Goal: Task Accomplishment & Management: Use online tool/utility

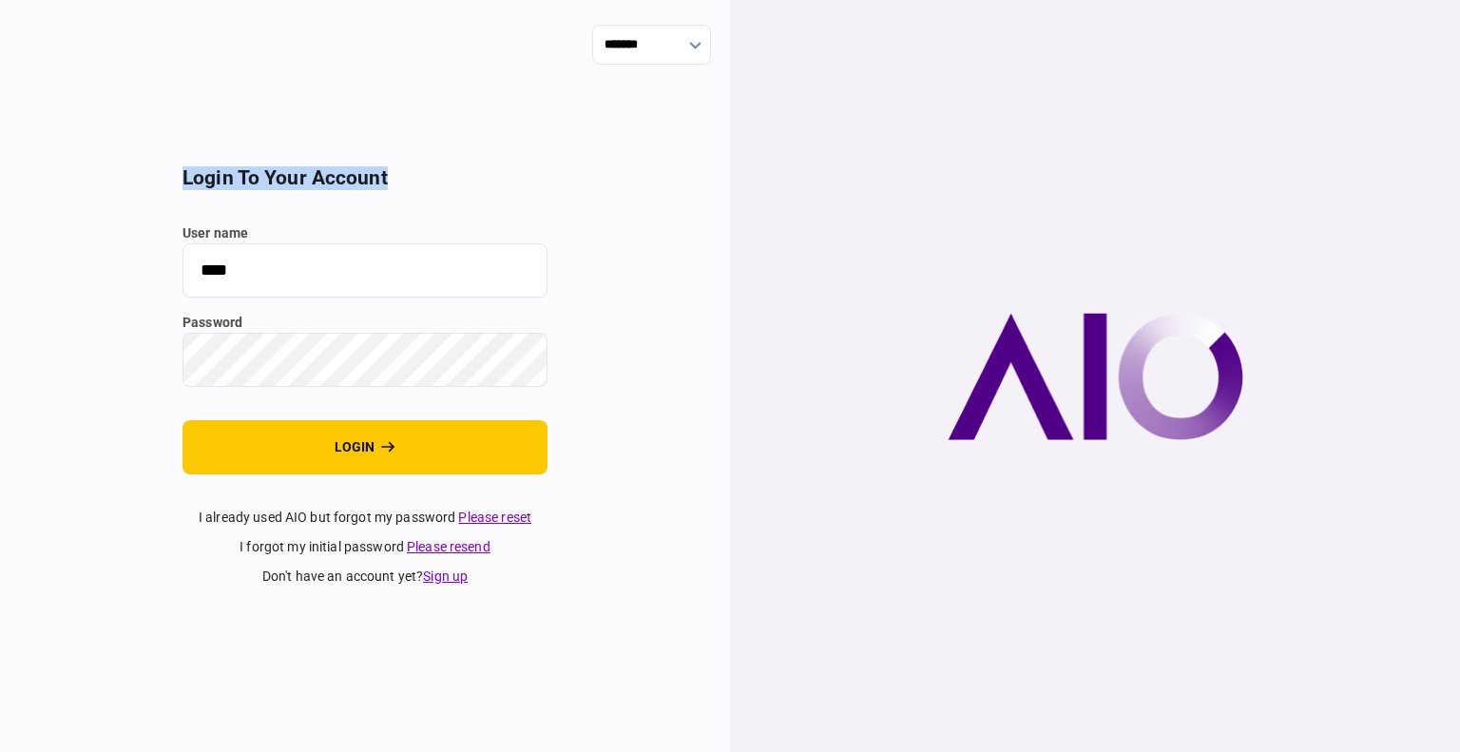
drag, startPoint x: 399, startPoint y: 182, endPoint x: 133, endPoint y: 188, distance: 266.1
click at [133, 188] on div "******* login to your account user name **** password login I already used AIO …" at bounding box center [365, 376] width 730 height 752
click at [481, 81] on div "******* login to your account user name **** password login I already used AIO …" at bounding box center [365, 376] width 730 height 752
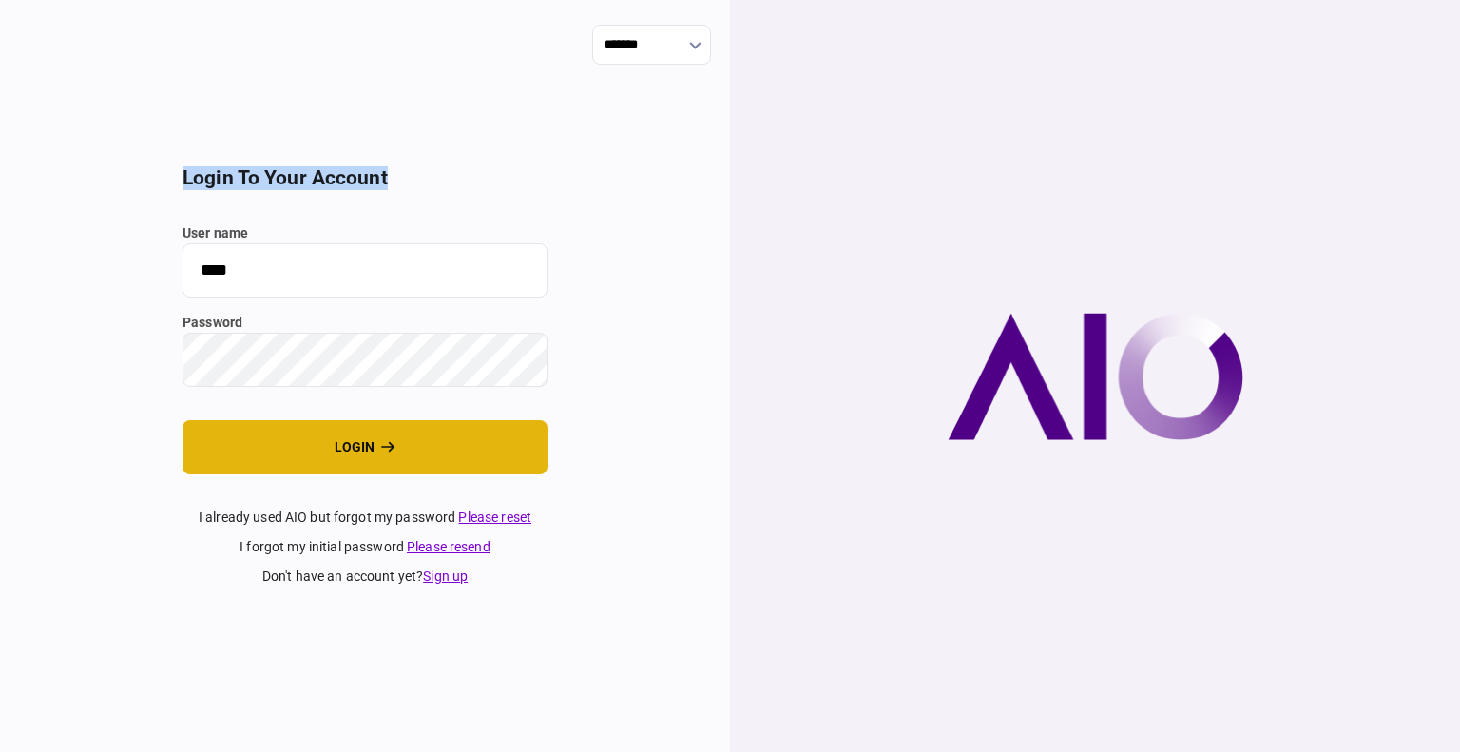
drag, startPoint x: 305, startPoint y: 436, endPoint x: 328, endPoint y: 454, distance: 29.1
click at [305, 436] on button "login" at bounding box center [364, 447] width 365 height 54
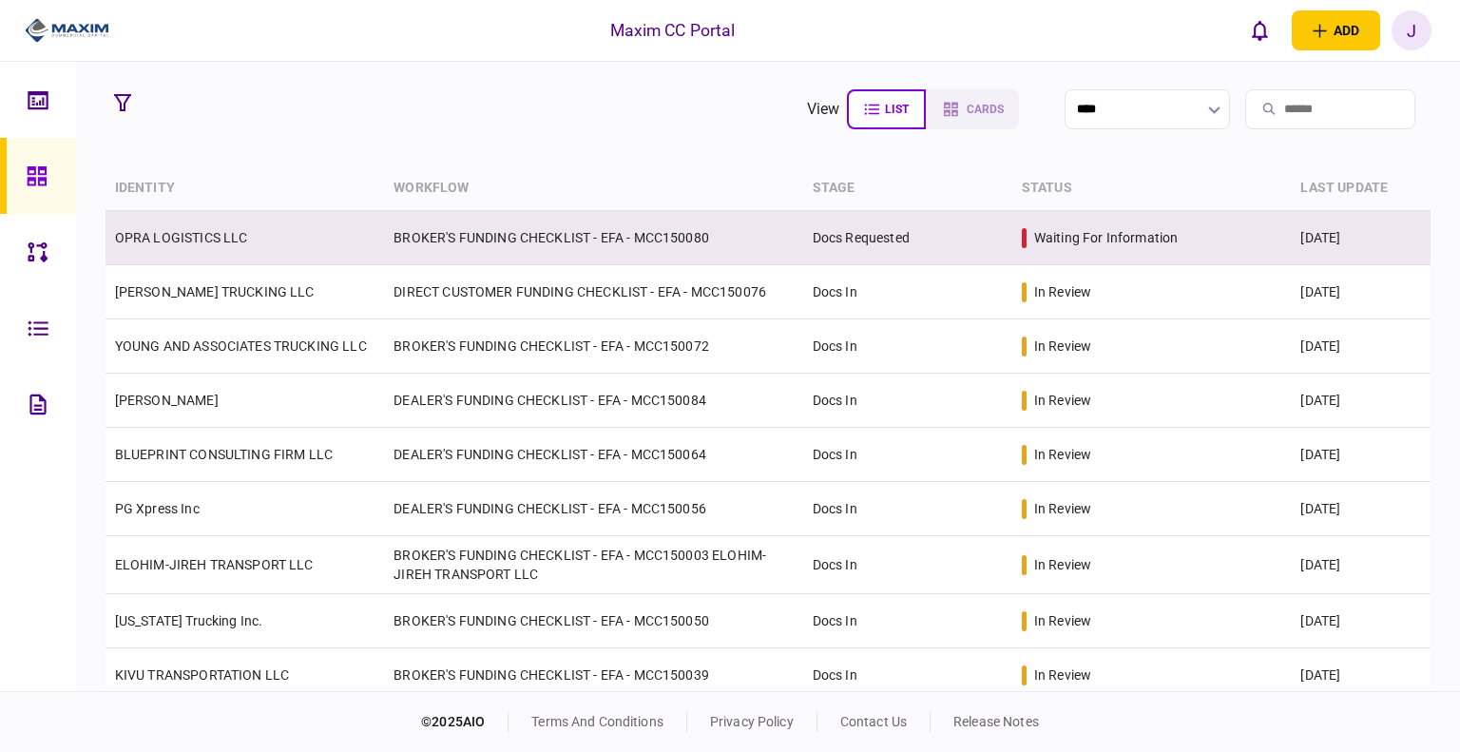
click at [171, 234] on link "OPRA LOGISTICS LLC" at bounding box center [181, 237] width 133 height 15
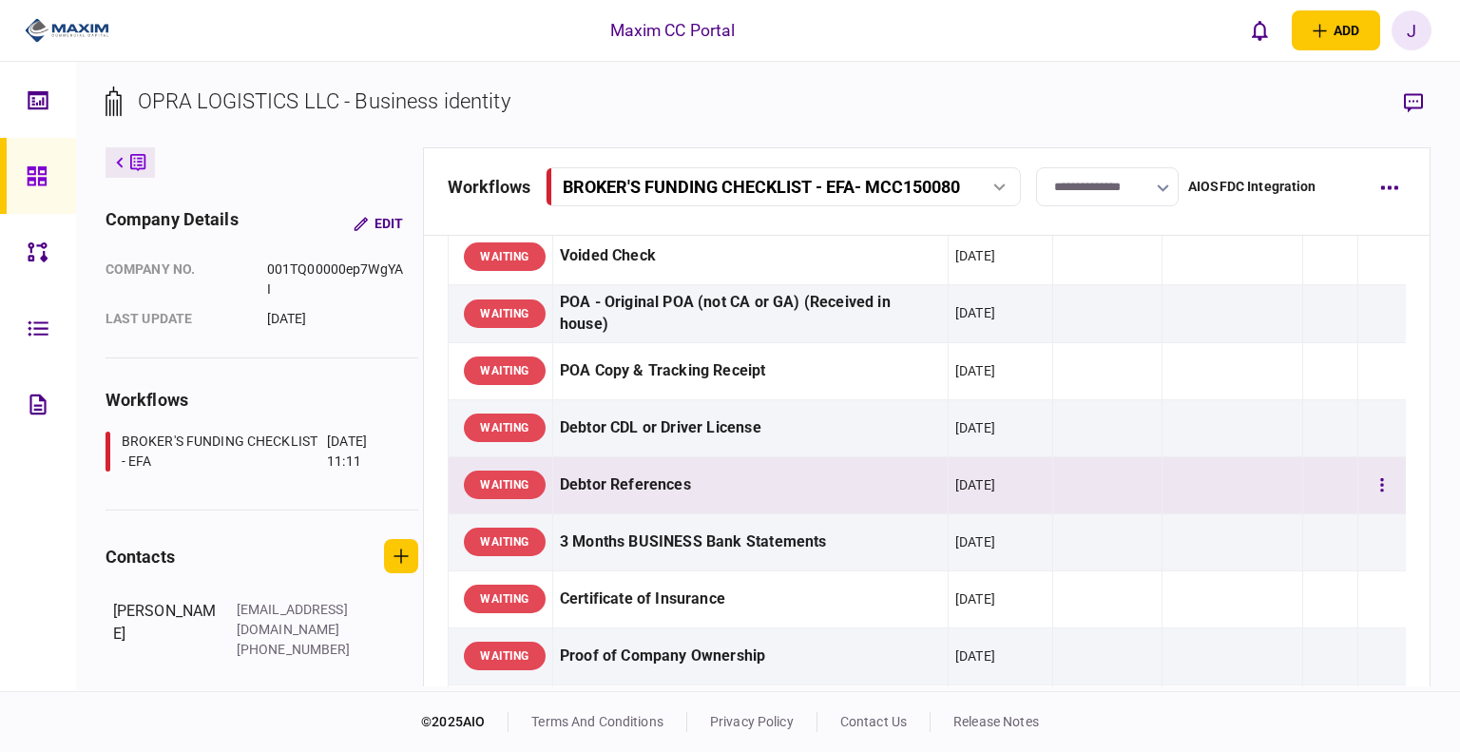
scroll to position [285, 0]
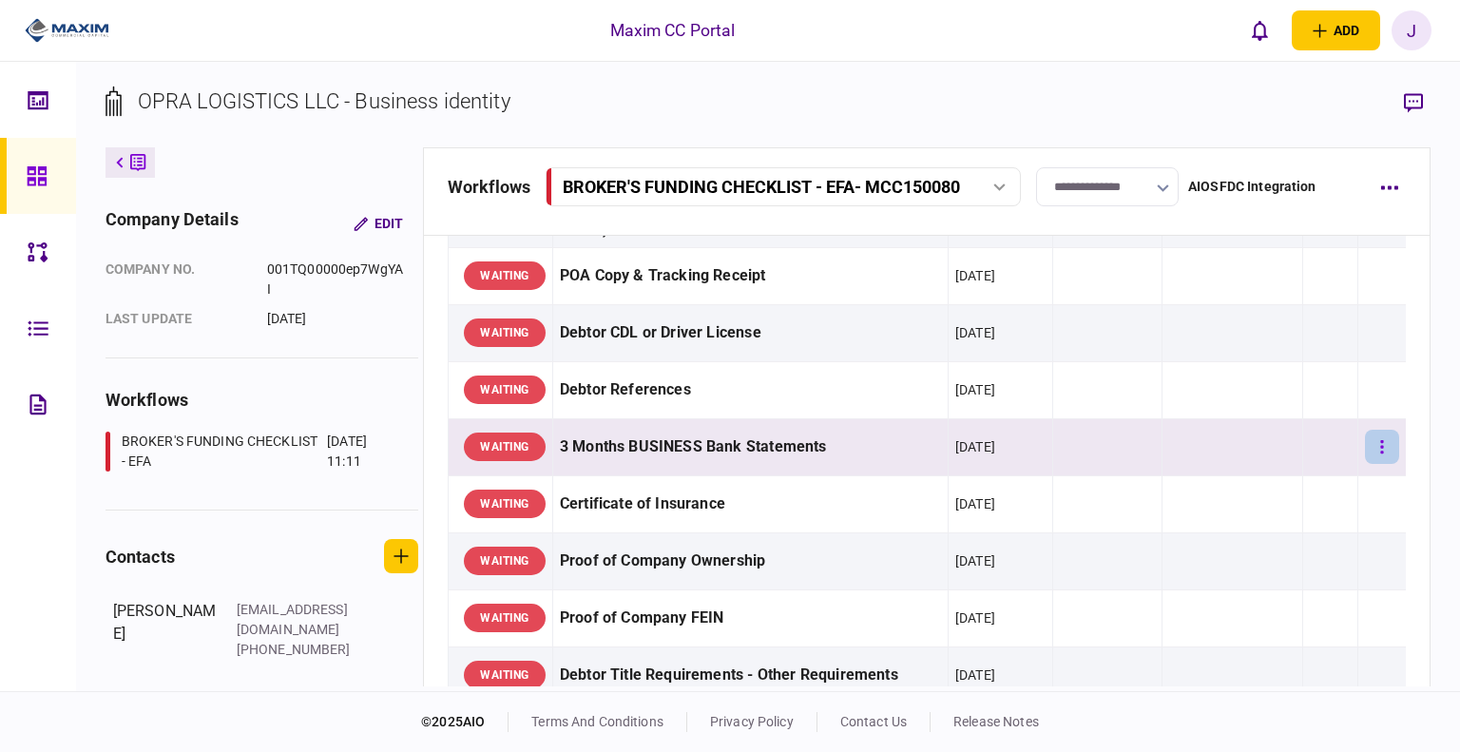
click at [1381, 449] on icon "button" at bounding box center [1382, 446] width 3 height 13
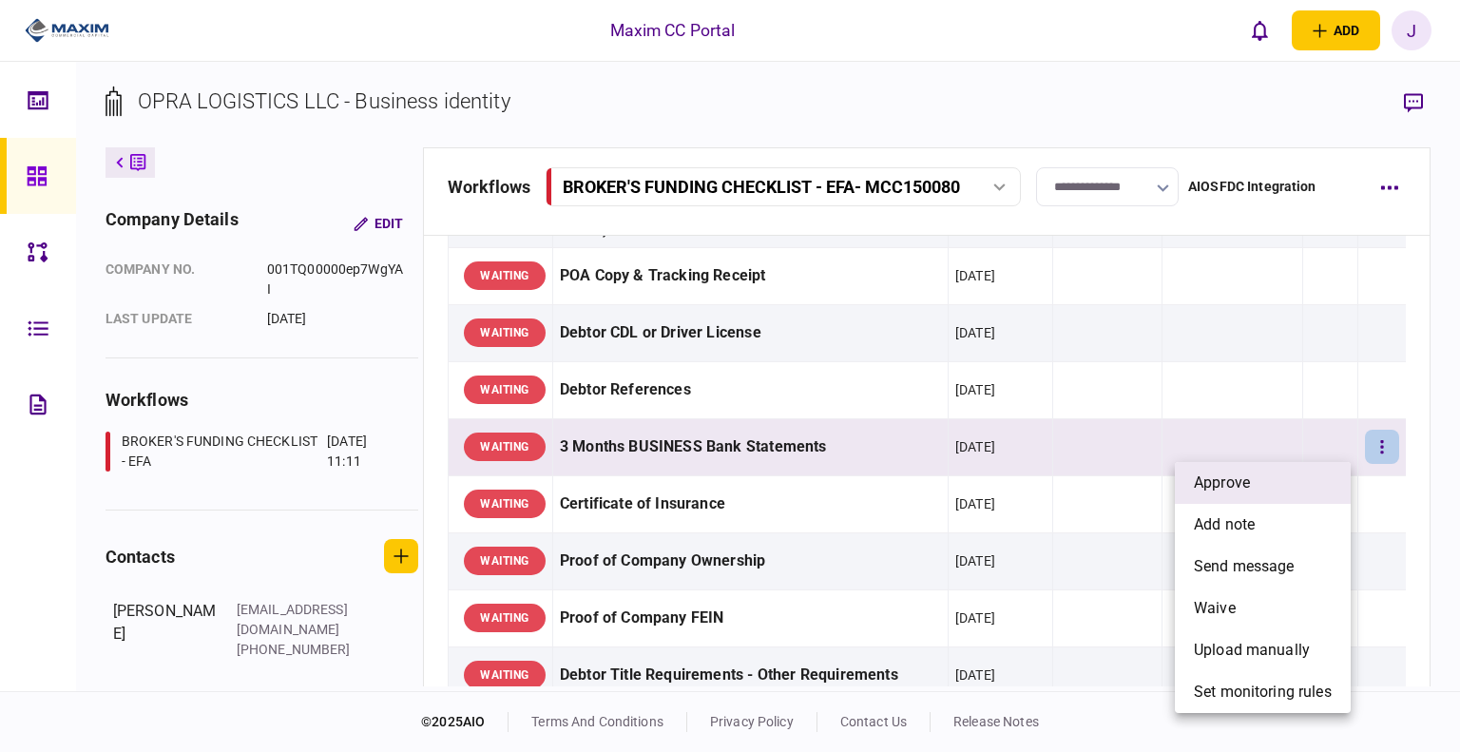
click at [1271, 486] on li "approve" at bounding box center [1263, 483] width 176 height 42
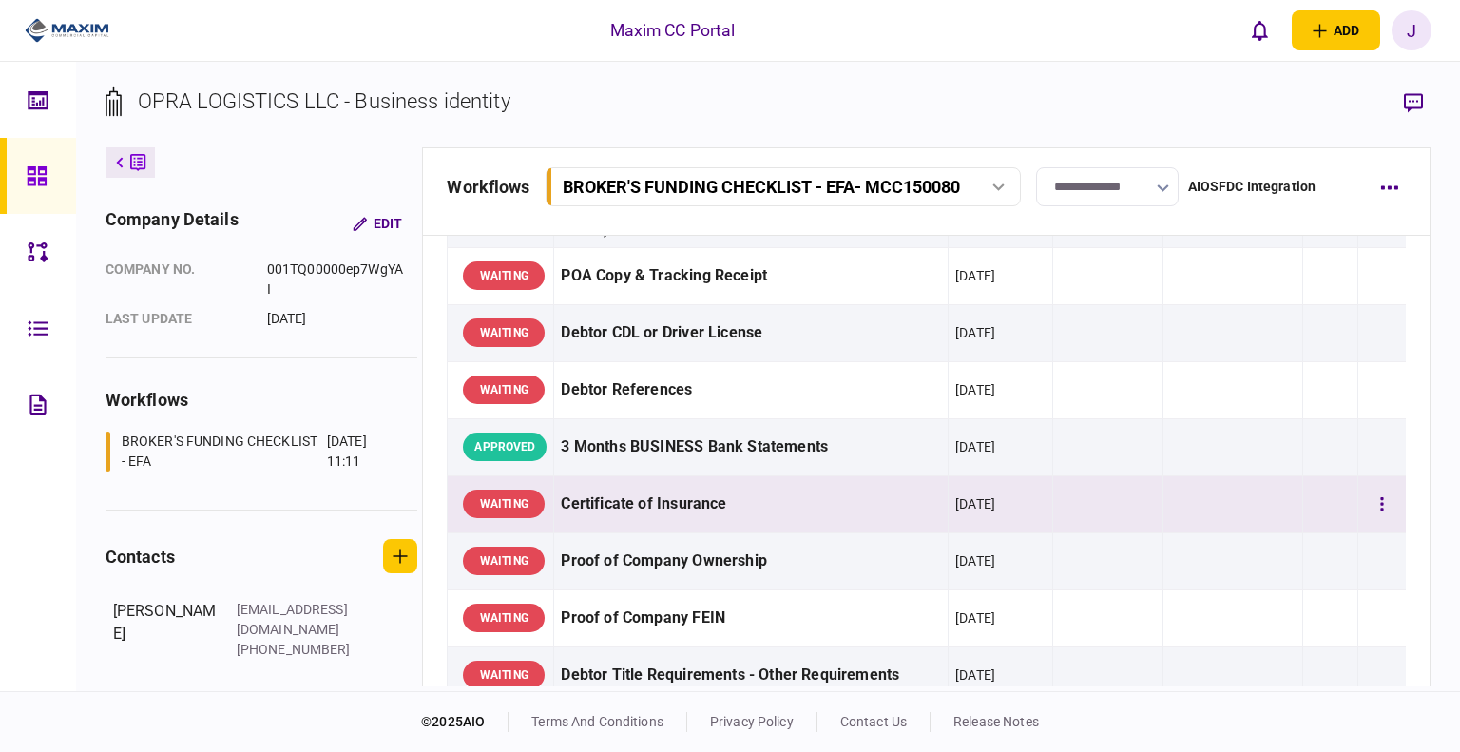
scroll to position [380, 0]
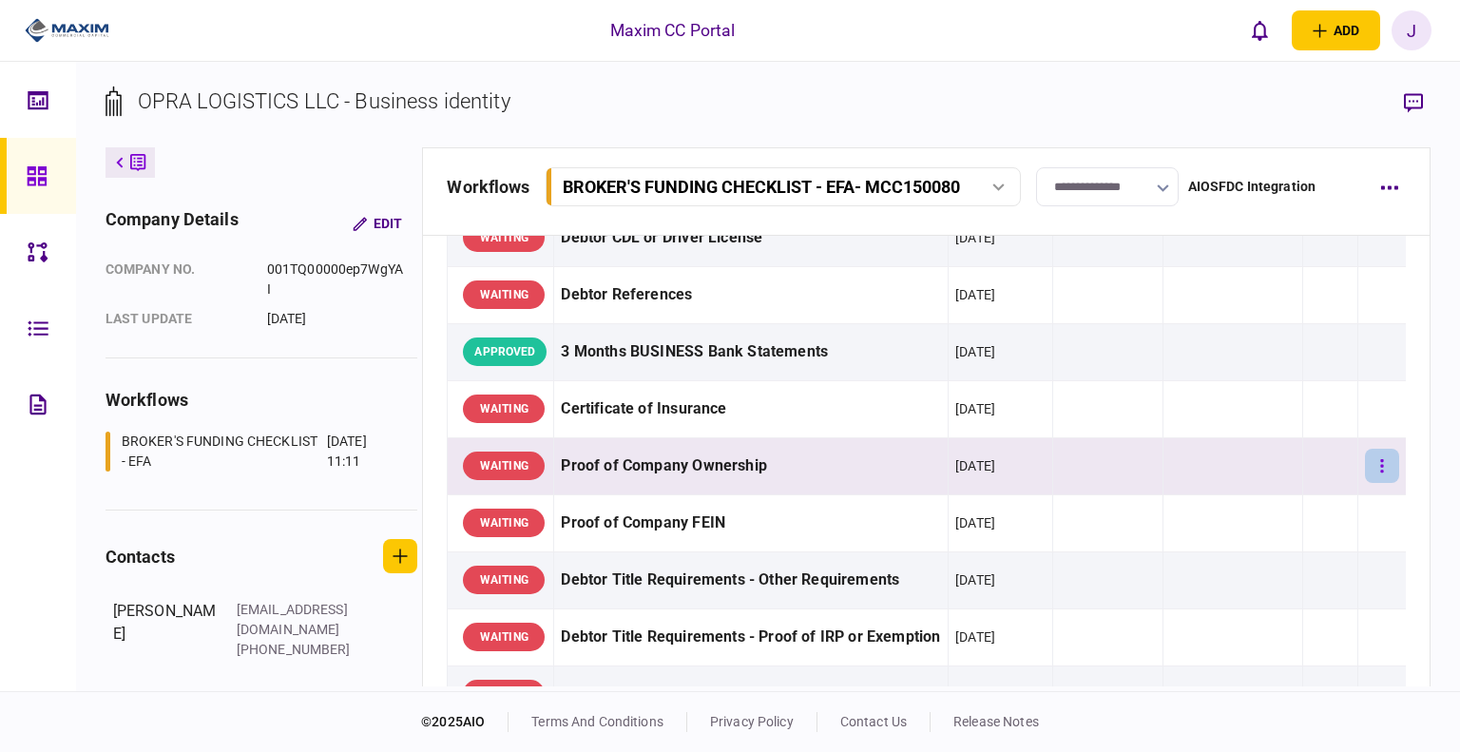
click at [1380, 466] on icon "button" at bounding box center [1382, 466] width 4 height 18
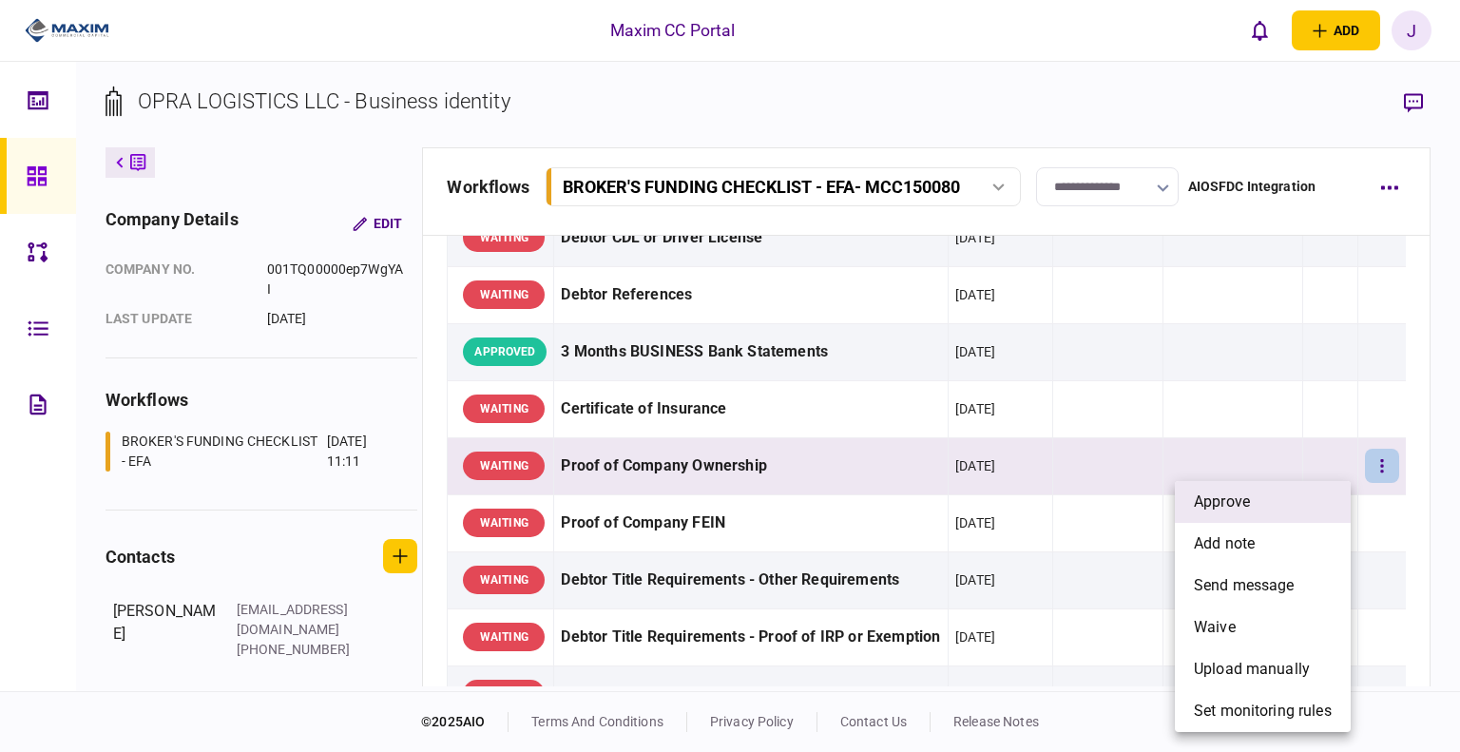
click at [1284, 489] on li "approve" at bounding box center [1263, 502] width 176 height 42
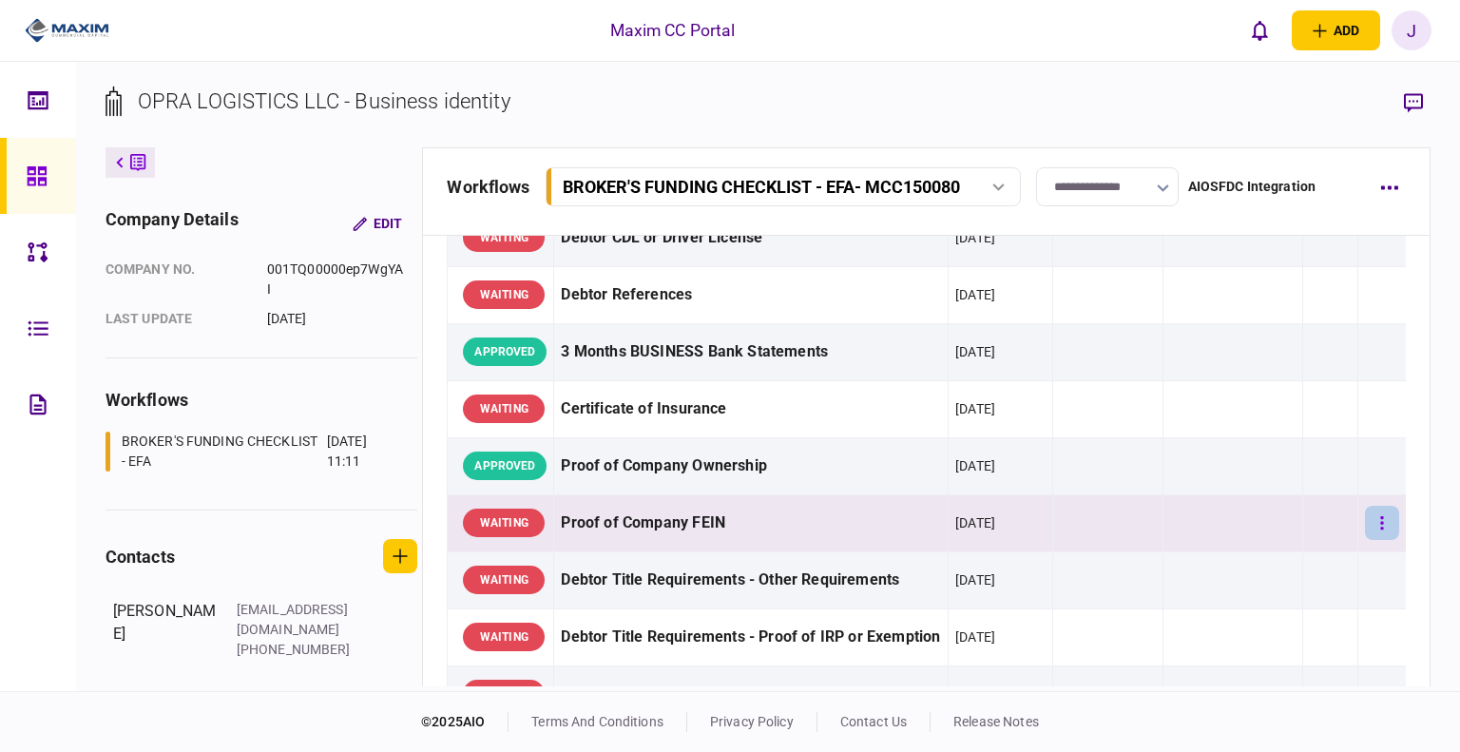
click at [1370, 521] on button "button" at bounding box center [1382, 523] width 34 height 34
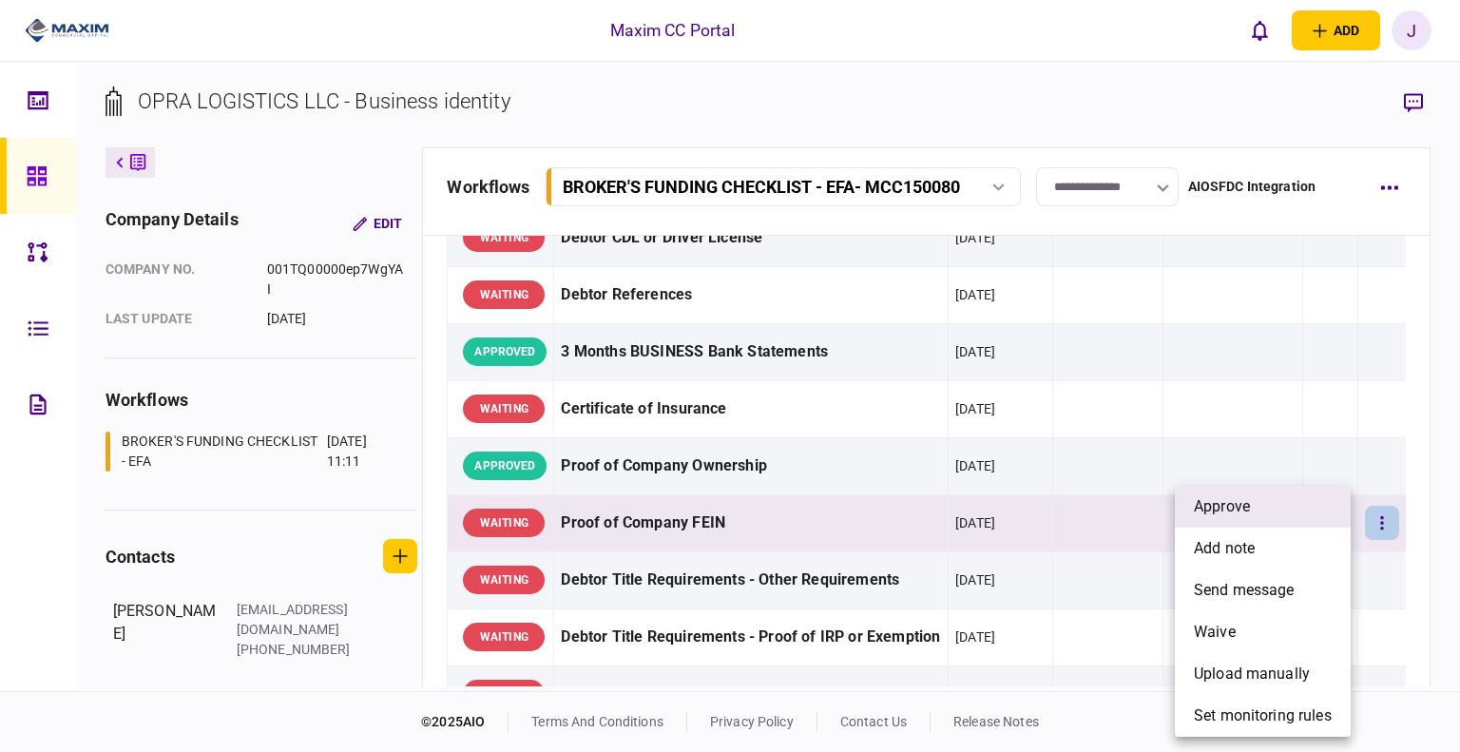
click at [1259, 508] on li "approve" at bounding box center [1263, 507] width 176 height 42
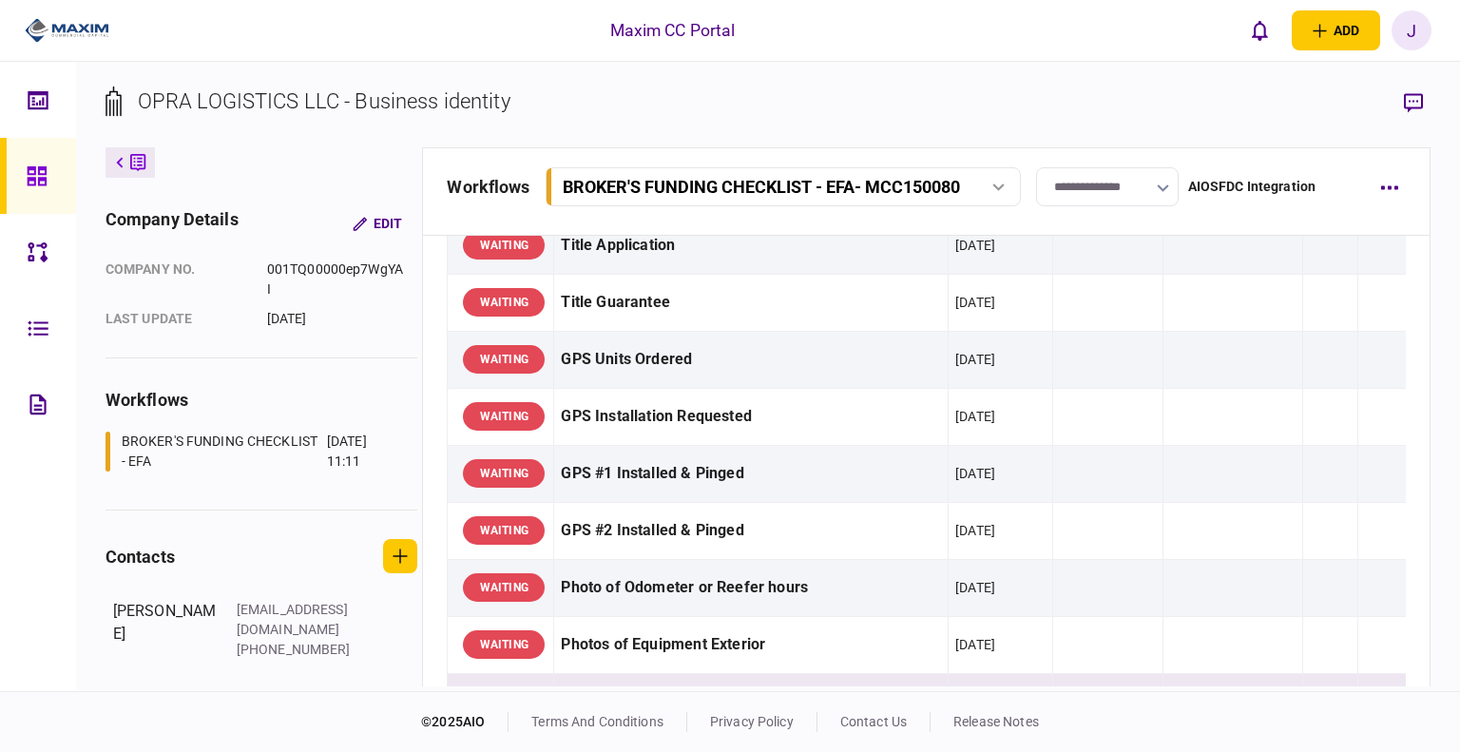
scroll to position [1615, 0]
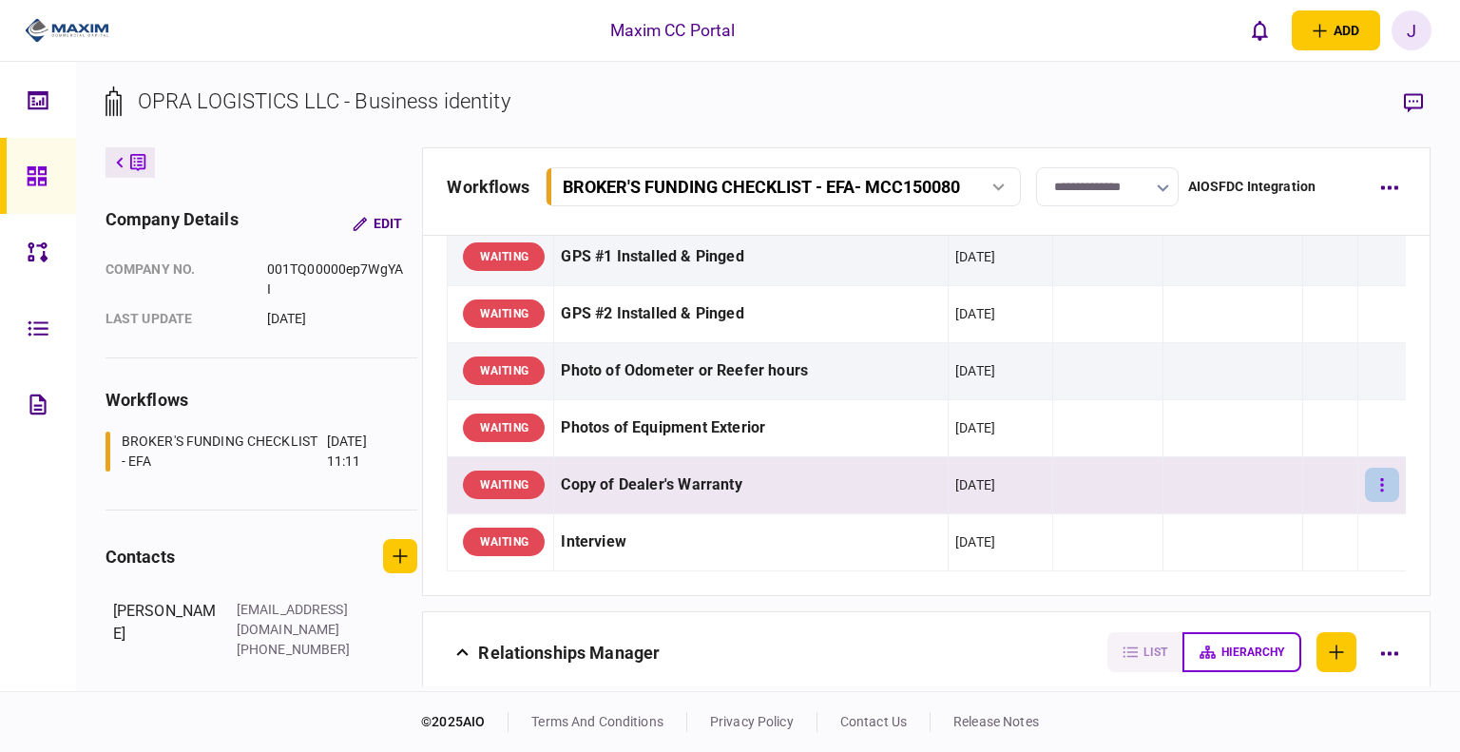
click at [1377, 487] on button "button" at bounding box center [1382, 485] width 34 height 34
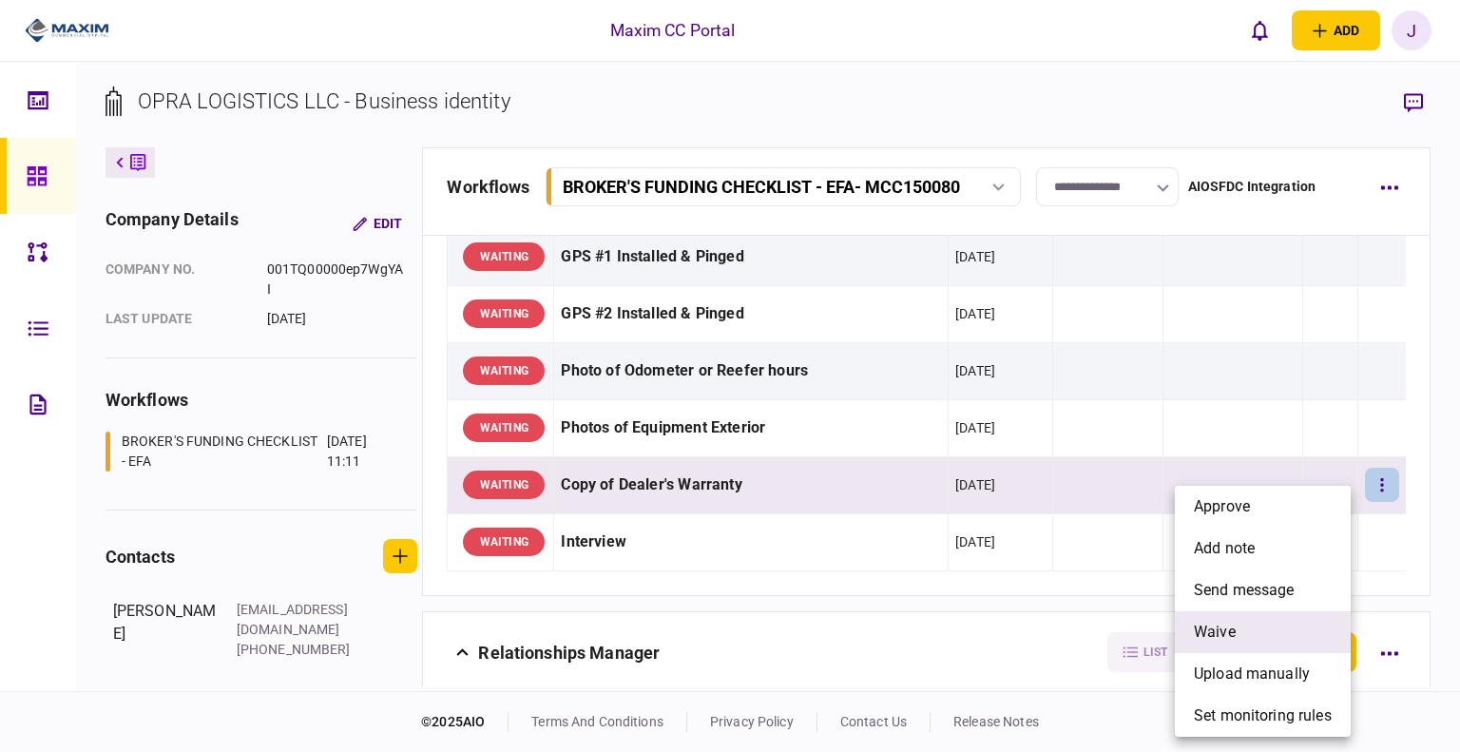
click at [1235, 626] on li "waive" at bounding box center [1263, 632] width 176 height 42
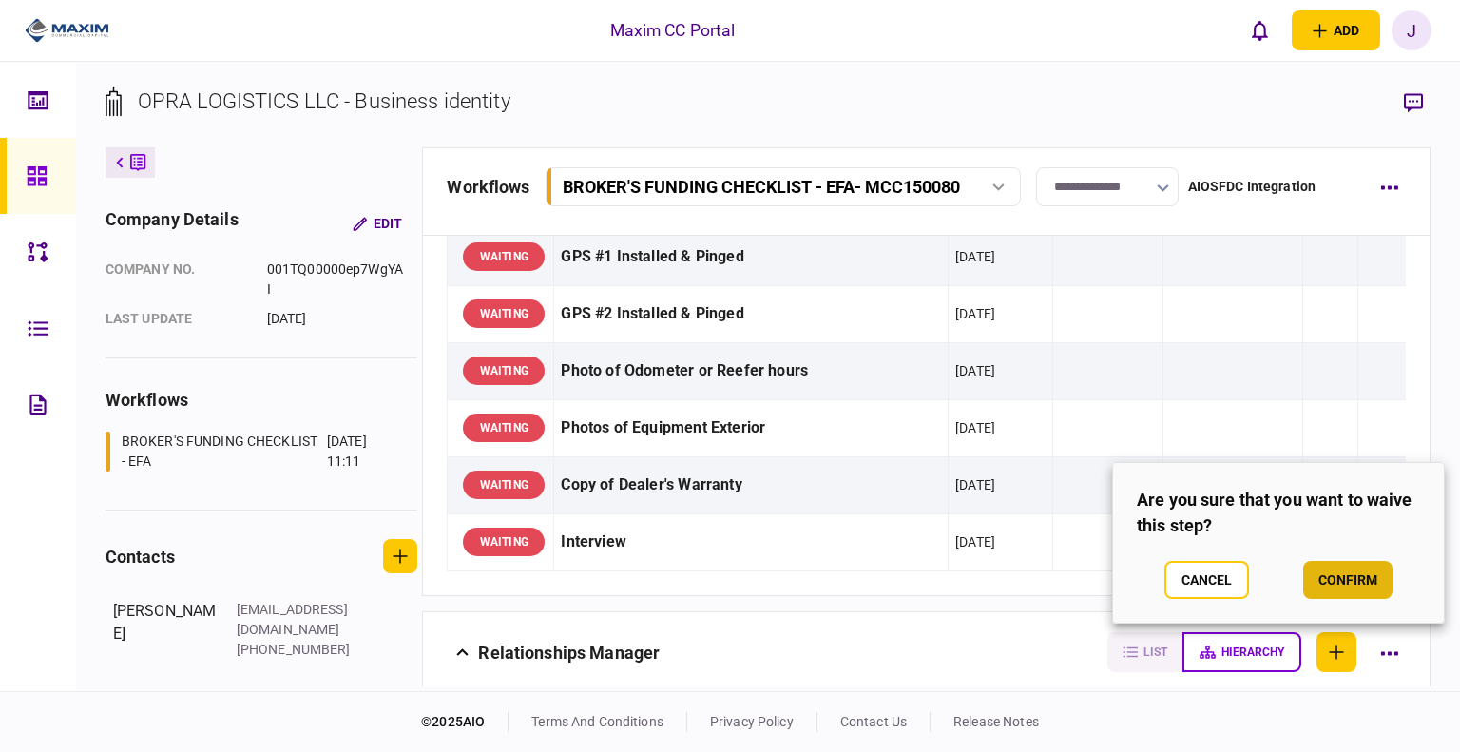
click at [1320, 581] on button "confirm" at bounding box center [1347, 580] width 89 height 38
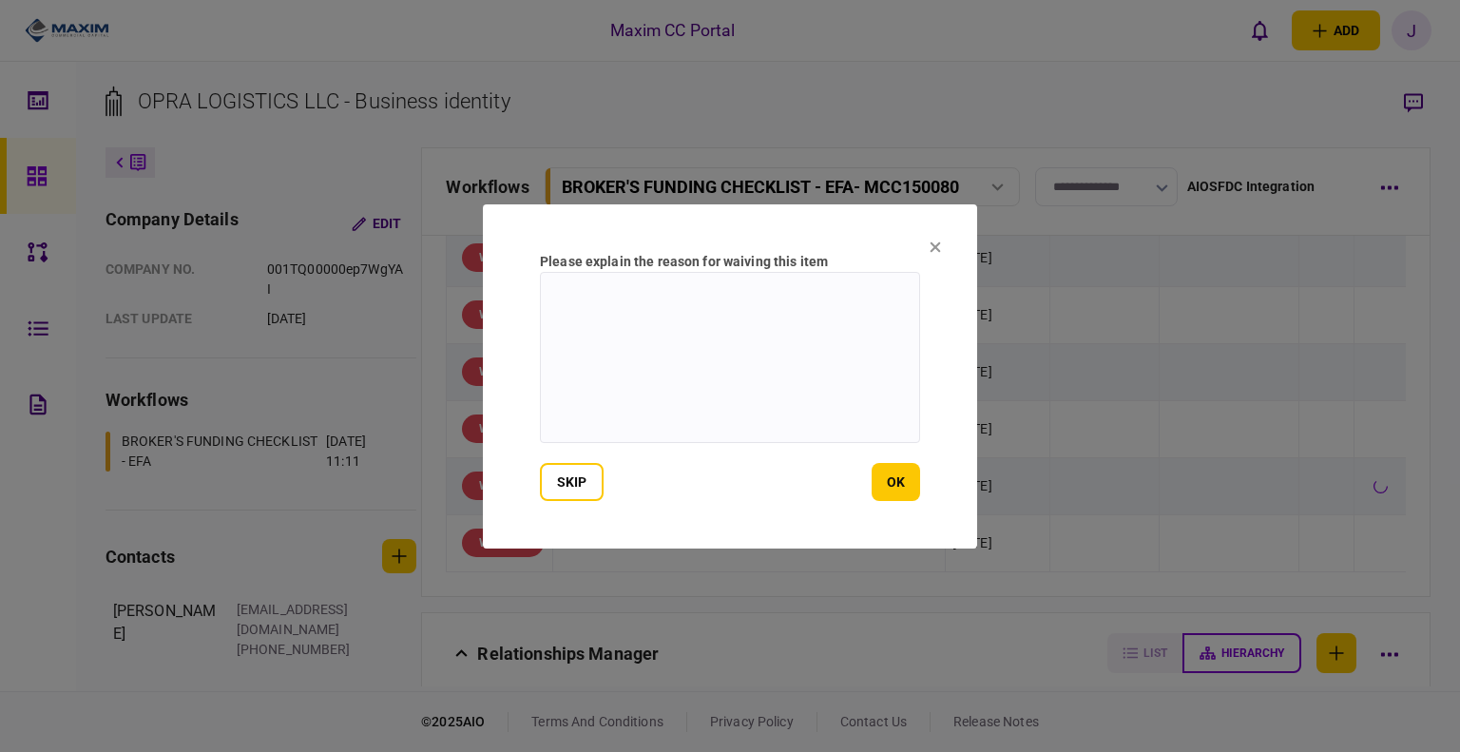
click at [665, 391] on textarea at bounding box center [730, 357] width 380 height 171
type textarea "***"
click at [887, 489] on button "ok" at bounding box center [895, 482] width 48 height 38
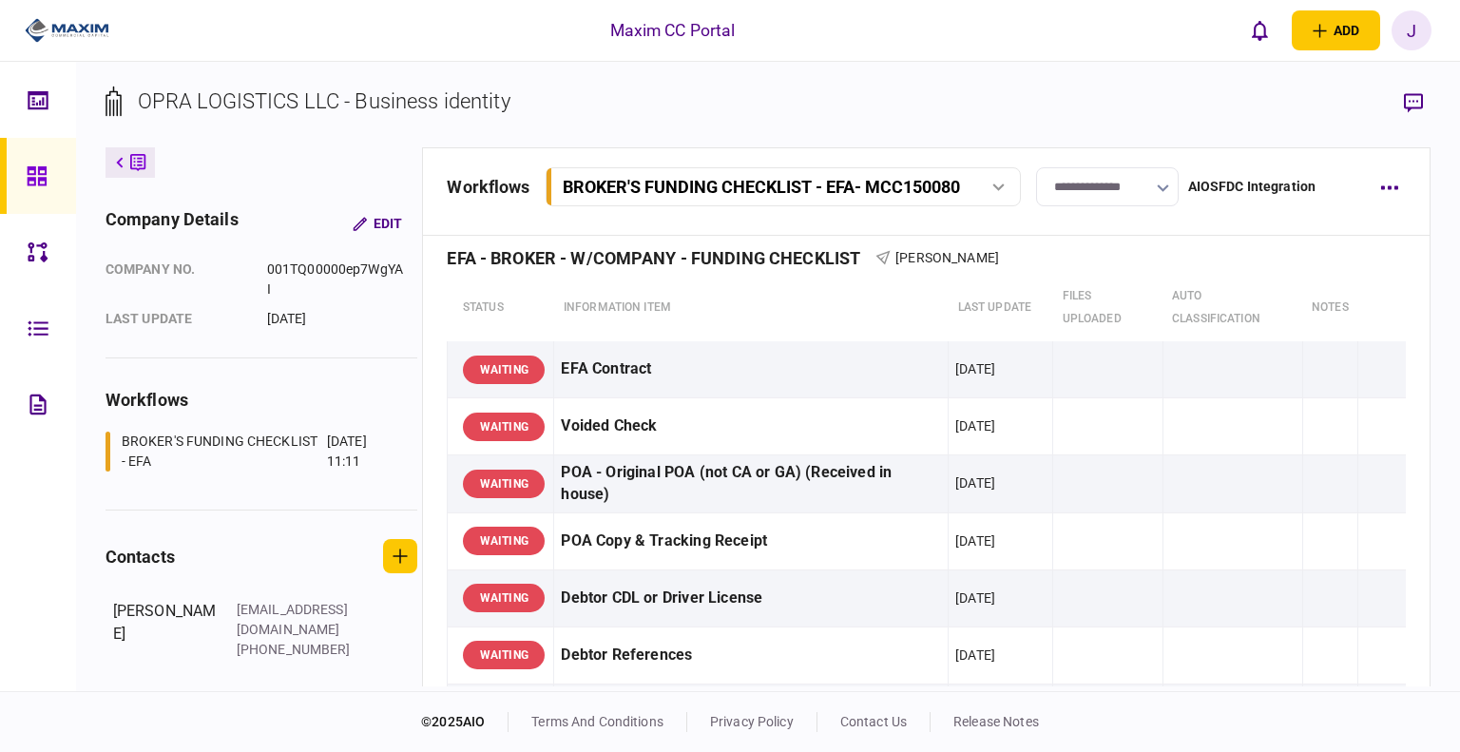
scroll to position [0, 0]
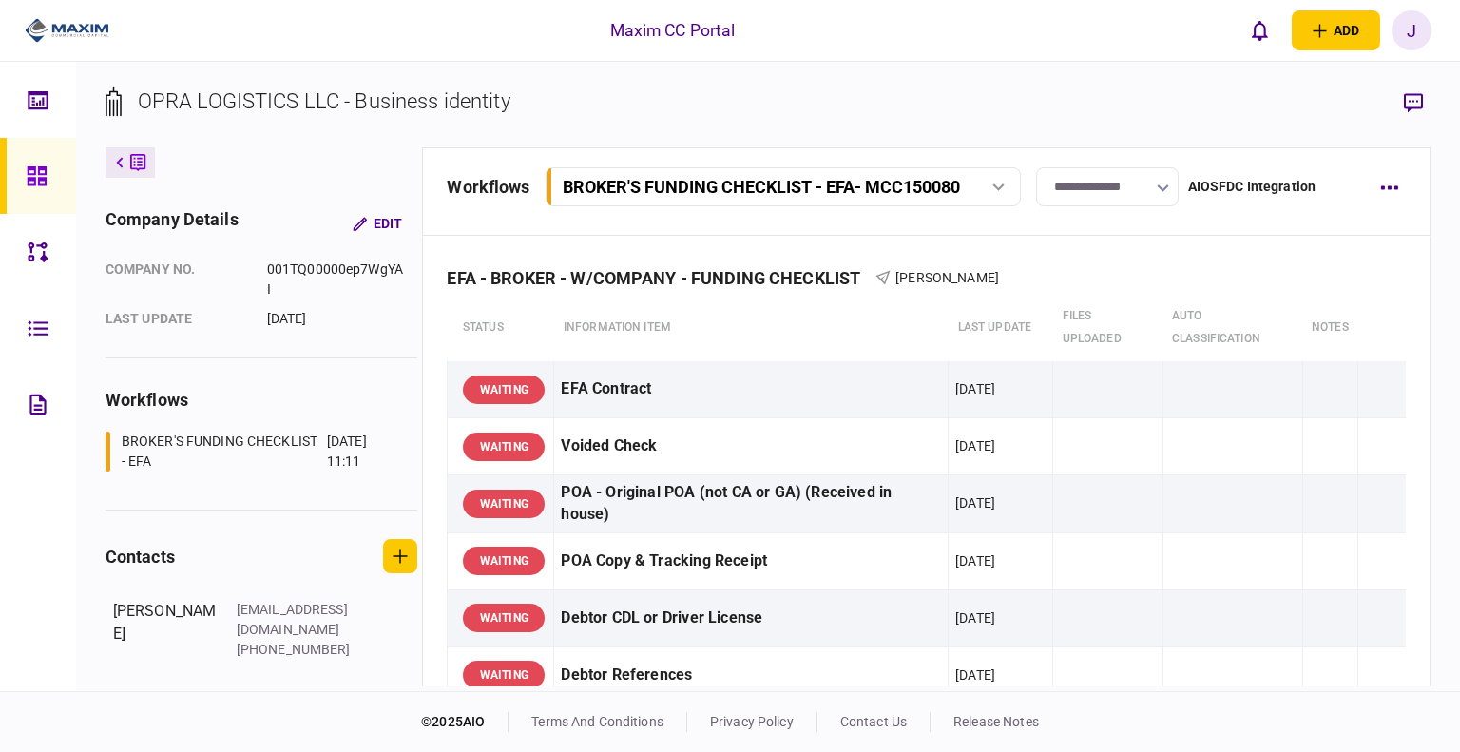
click at [19, 173] on link at bounding box center [38, 176] width 76 height 76
